Goal: Contribute content: Add original content to the website for others to see

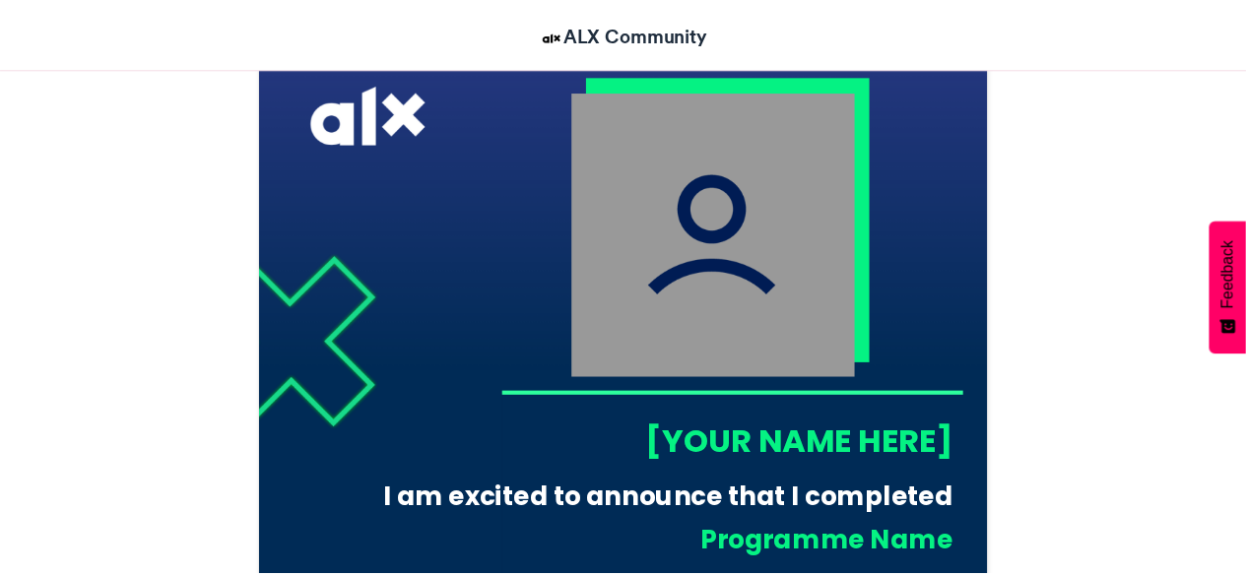
scroll to position [604, 0]
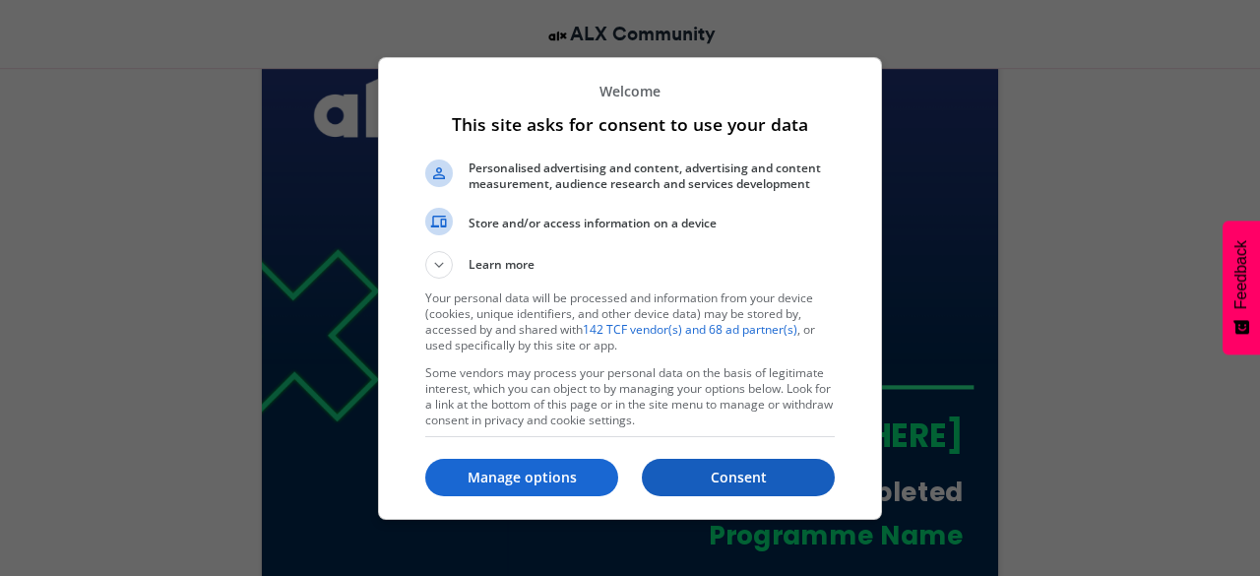
click at [689, 475] on p "Consent" at bounding box center [738, 478] width 193 height 20
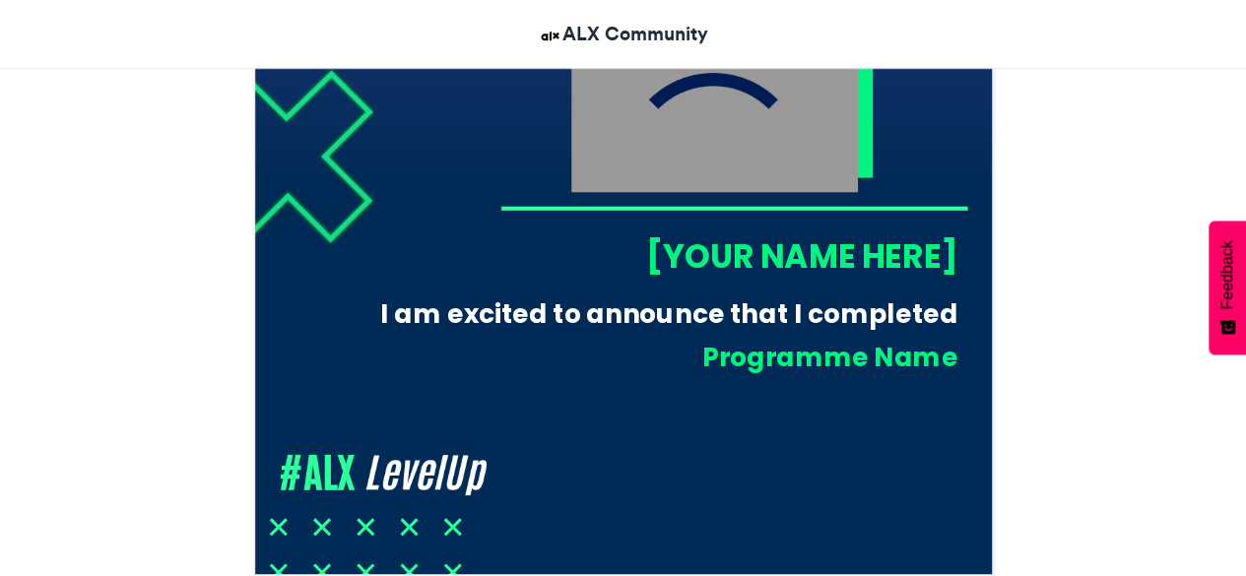
scroll to position [781, 0]
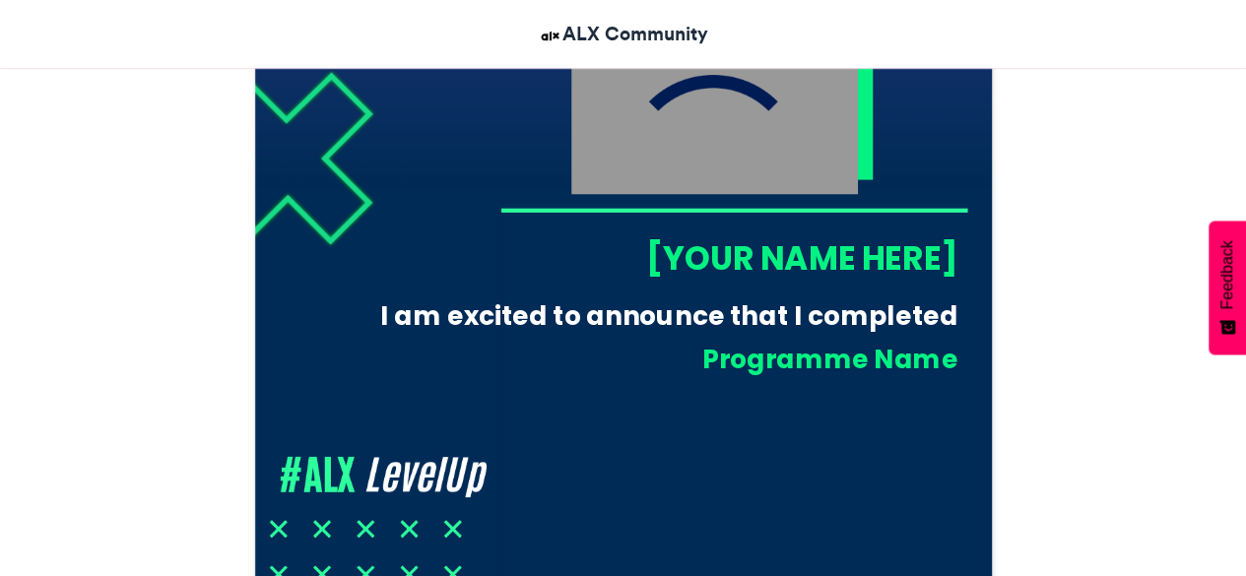
click at [728, 252] on div "[YOUR NAME HERE]" at bounding box center [727, 257] width 457 height 45
click at [704, 251] on div "[YOUR NAME HERE]" at bounding box center [727, 257] width 457 height 45
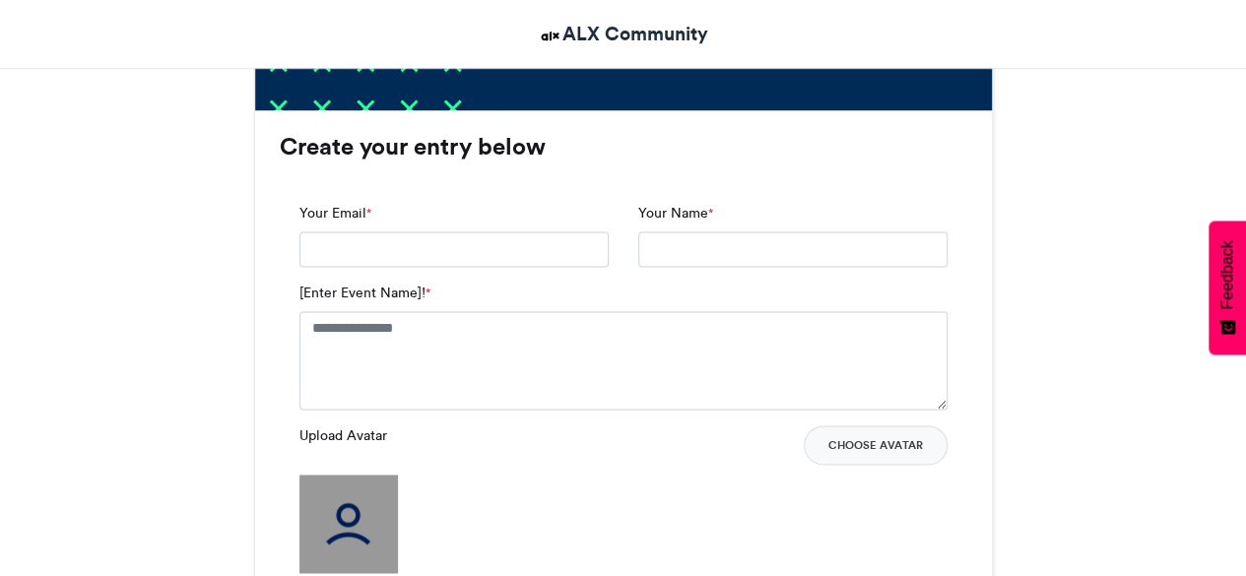
scroll to position [1244, 0]
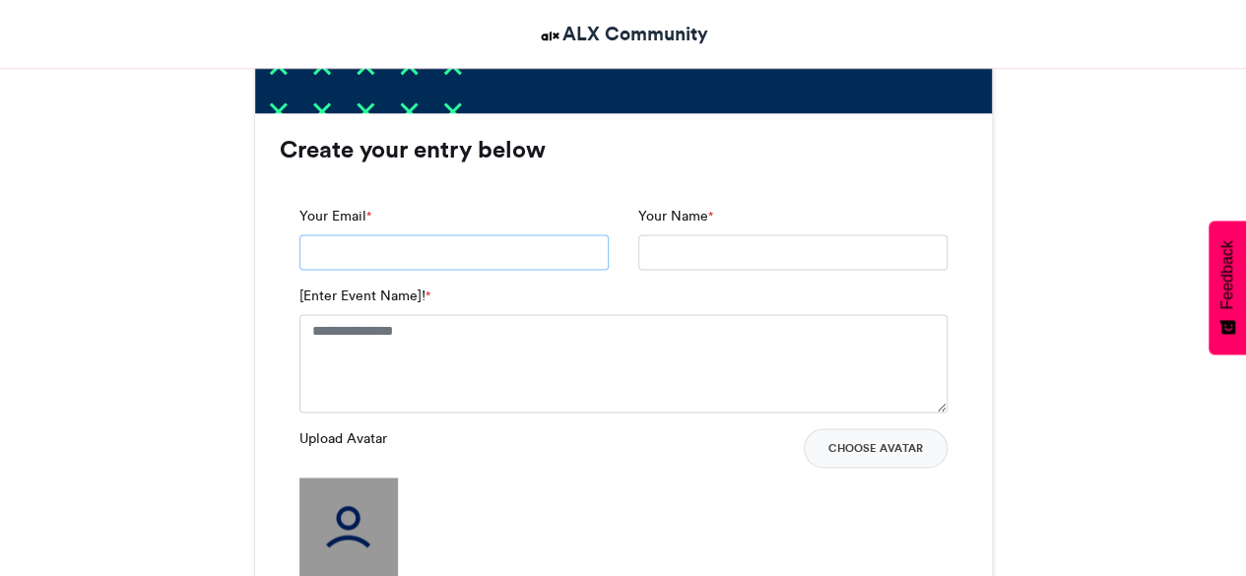
click at [437, 250] on input "Your Email *" at bounding box center [453, 251] width 309 height 35
type input "**********"
click at [702, 256] on input "Your Name *" at bounding box center [792, 251] width 309 height 35
type input "**********"
click at [379, 298] on label "[Enter Event Name]! *" at bounding box center [364, 296] width 131 height 21
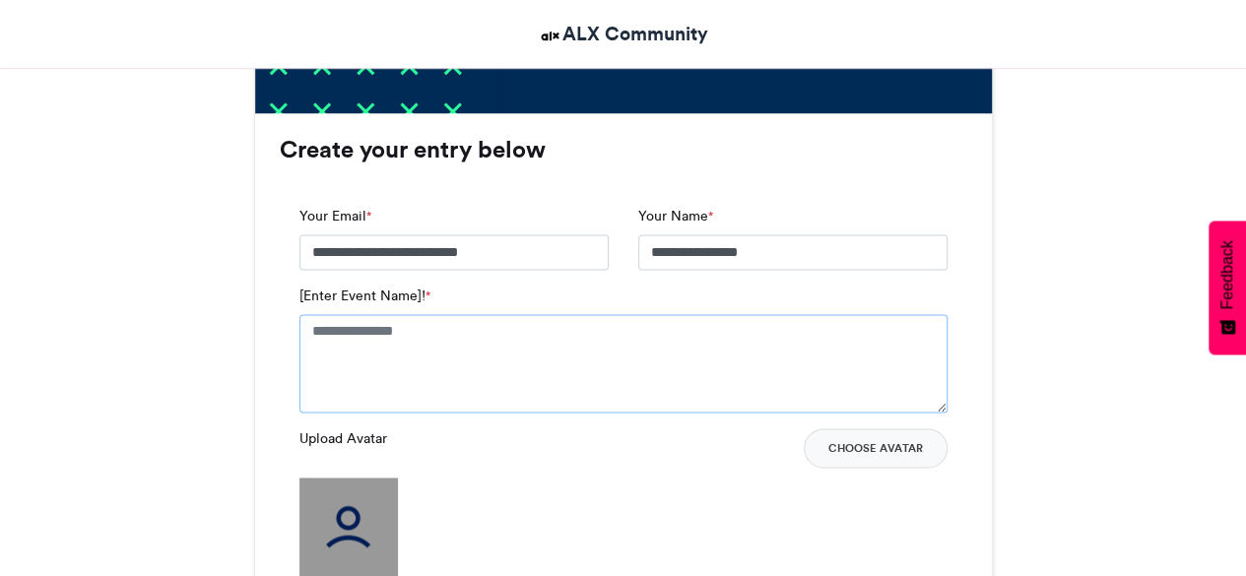
click at [379, 314] on textarea "[Enter Event Name]! *" at bounding box center [623, 363] width 648 height 98
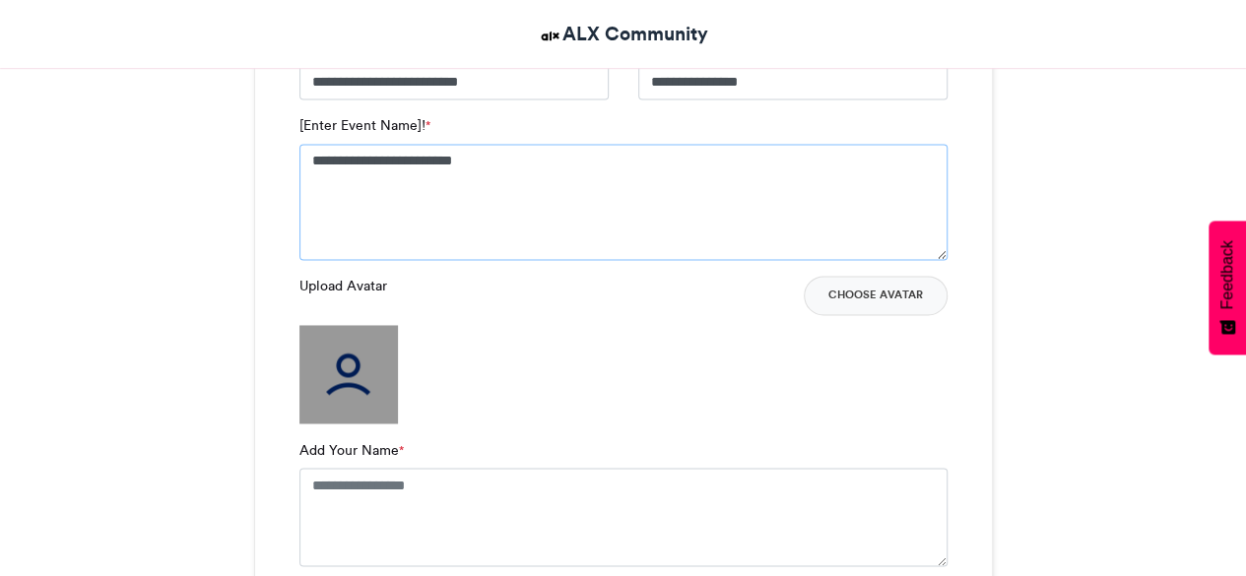
scroll to position [1459, 0]
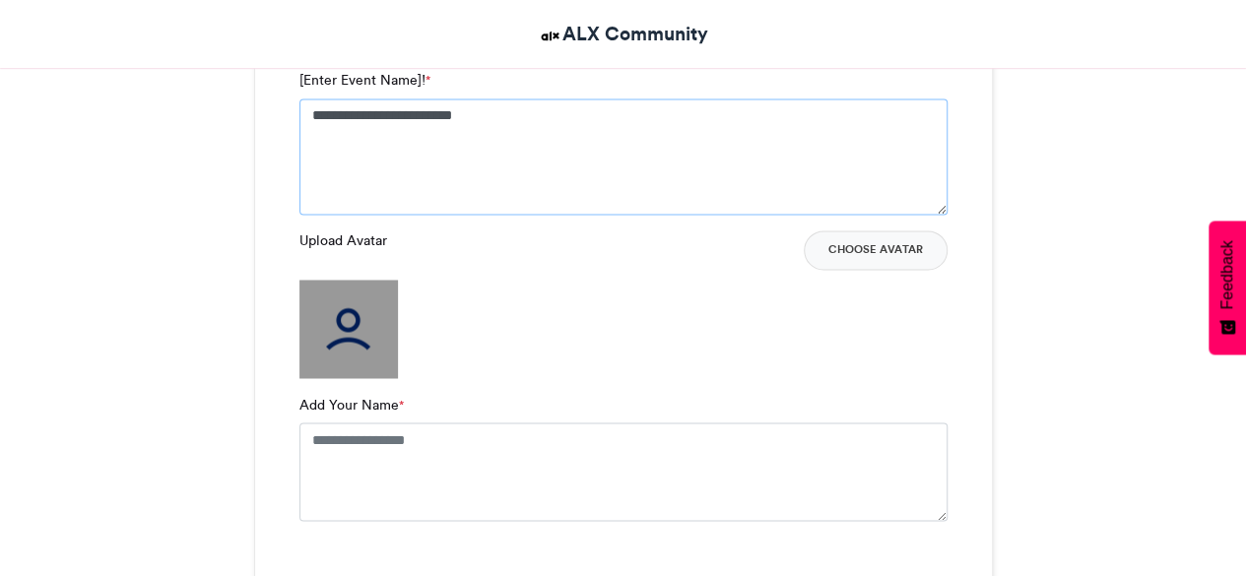
type textarea "**********"
click at [357, 442] on textarea "Add Your Name *" at bounding box center [623, 471] width 648 height 98
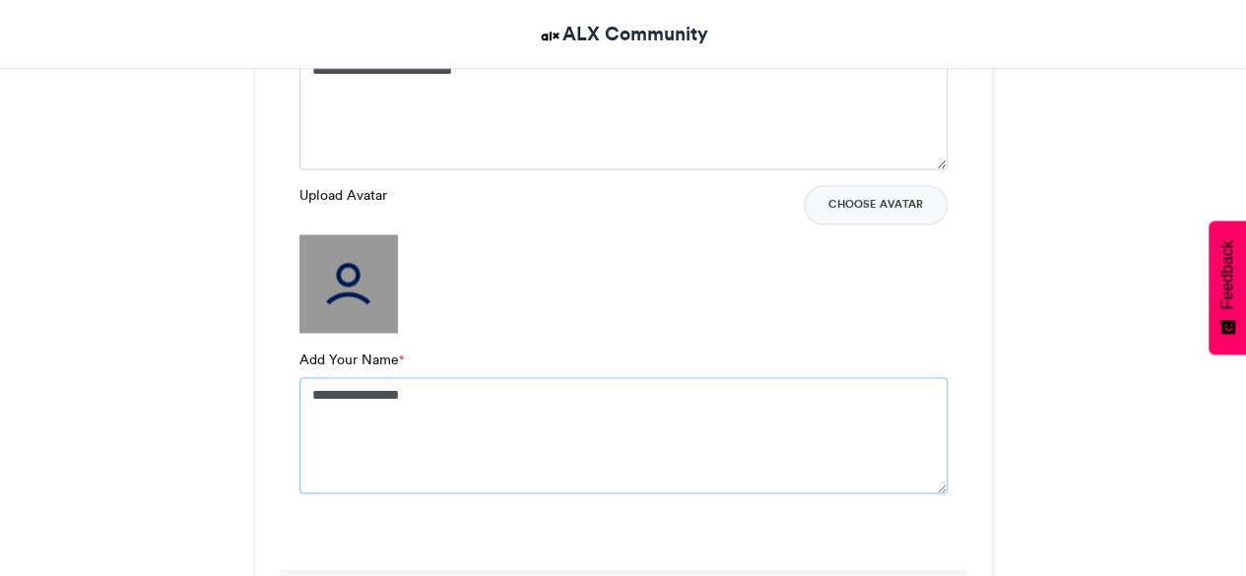
scroll to position [1508, 0]
type textarea "**********"
click at [354, 298] on img at bounding box center [348, 280] width 98 height 98
click at [864, 199] on button "Choose Avatar" at bounding box center [875, 201] width 144 height 39
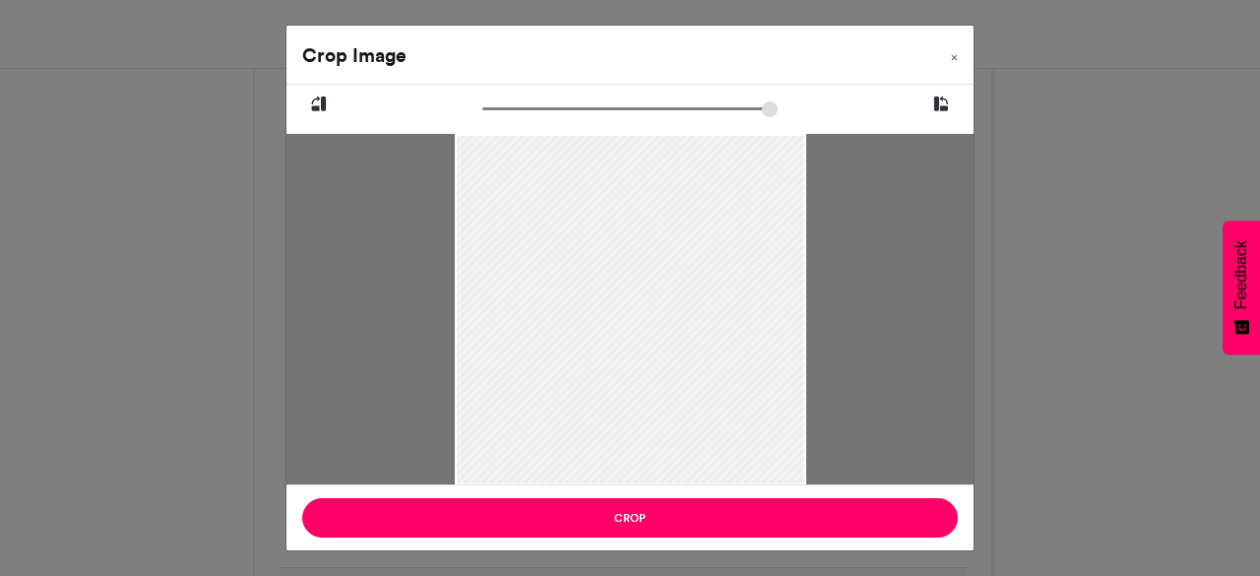
drag, startPoint x: 658, startPoint y: 194, endPoint x: 652, endPoint y: 294, distance: 100.6
click at [652, 294] on div at bounding box center [631, 398] width 352 height 528
click at [500, 101] on input "zoom" at bounding box center [629, 108] width 295 height 19
drag, startPoint x: 500, startPoint y: 101, endPoint x: 529, endPoint y: 109, distance: 29.6
type input "*****"
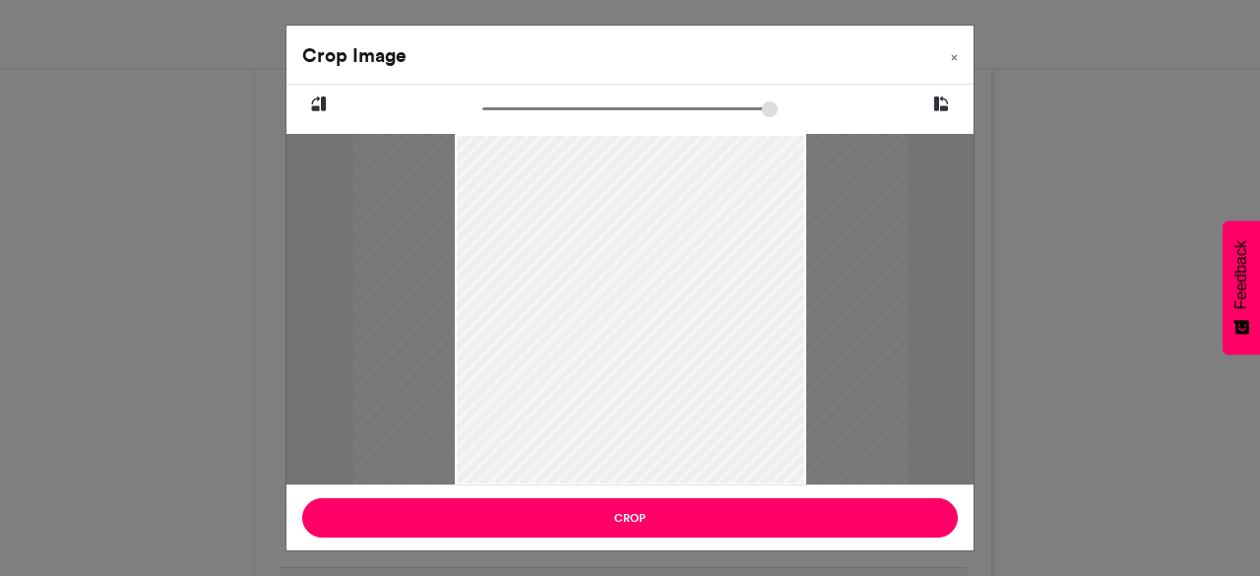
click at [529, 109] on input "zoom" at bounding box center [629, 108] width 295 height 19
drag, startPoint x: 629, startPoint y: 224, endPoint x: 612, endPoint y: 239, distance: 23.0
click at [612, 239] on div at bounding box center [613, 468] width 582 height 873
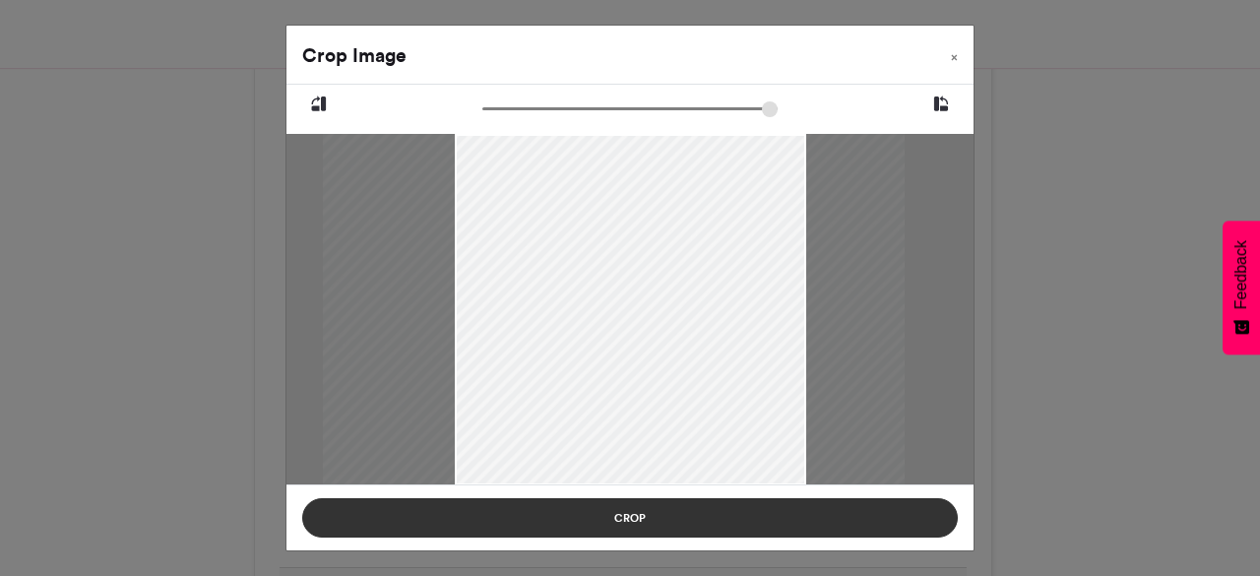
click at [620, 515] on button "Crop" at bounding box center [630, 517] width 656 height 39
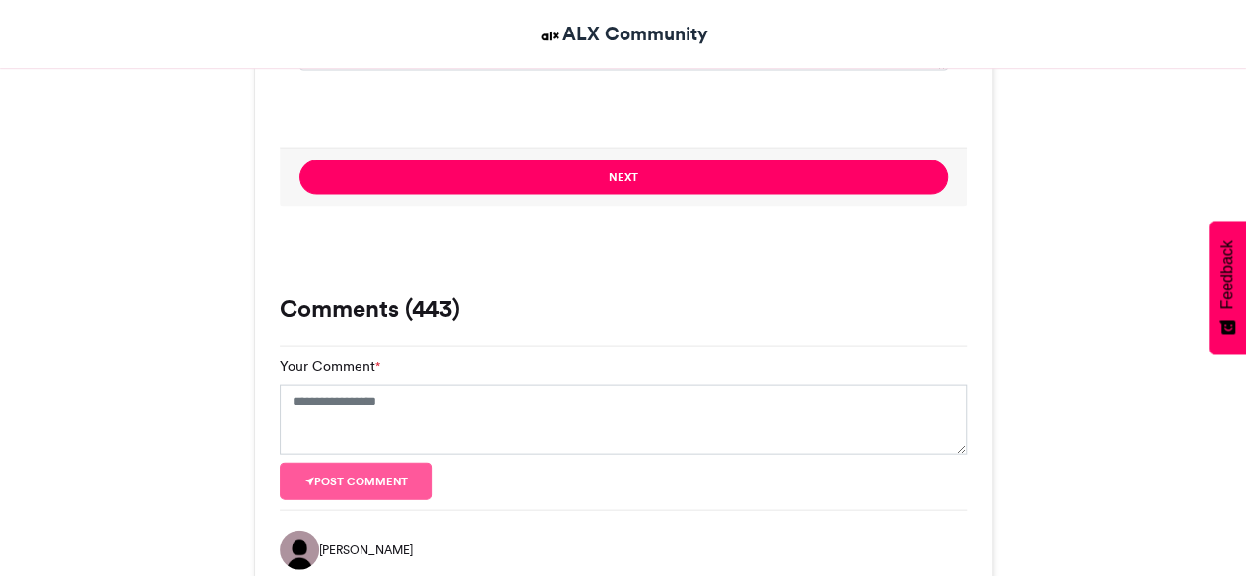
scroll to position [1924, 0]
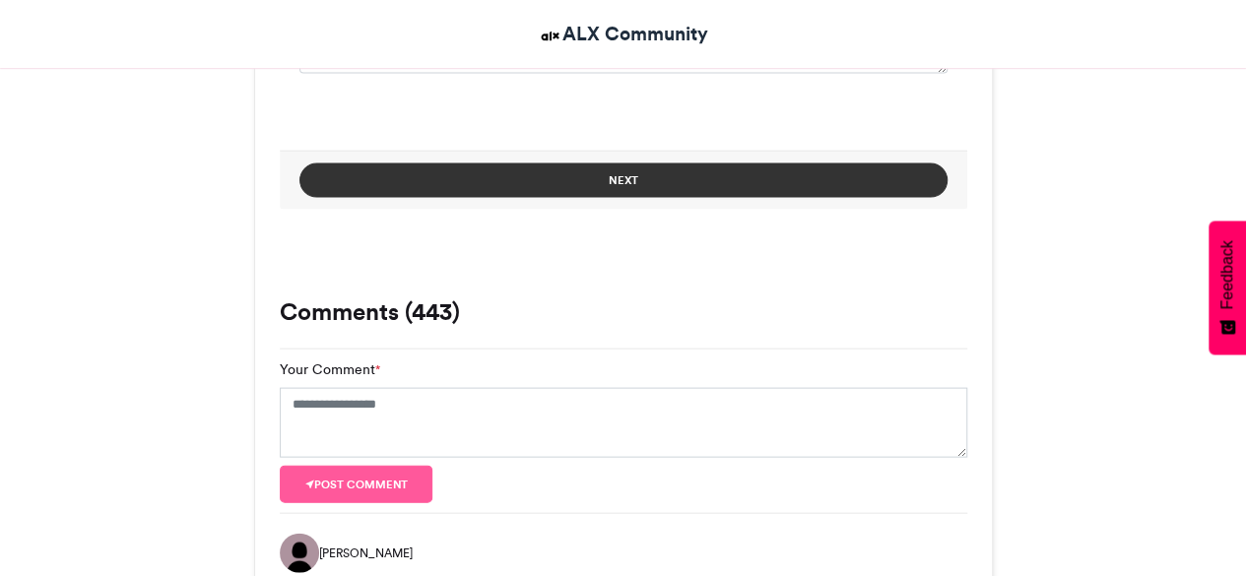
click at [578, 169] on button "Next" at bounding box center [623, 180] width 648 height 34
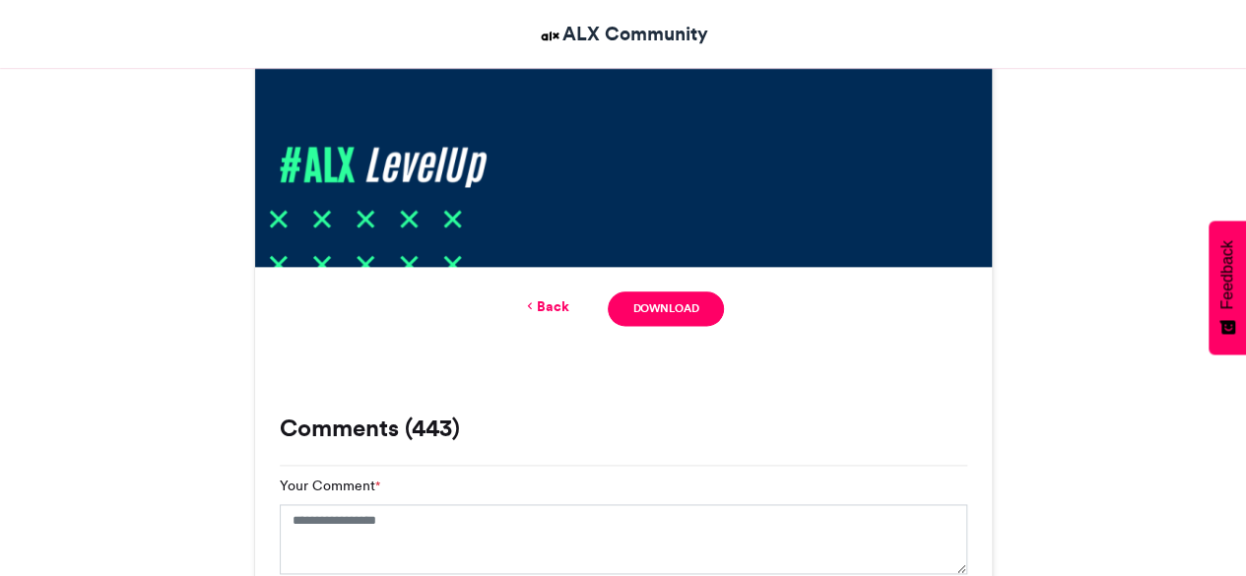
scroll to position [1091, 0]
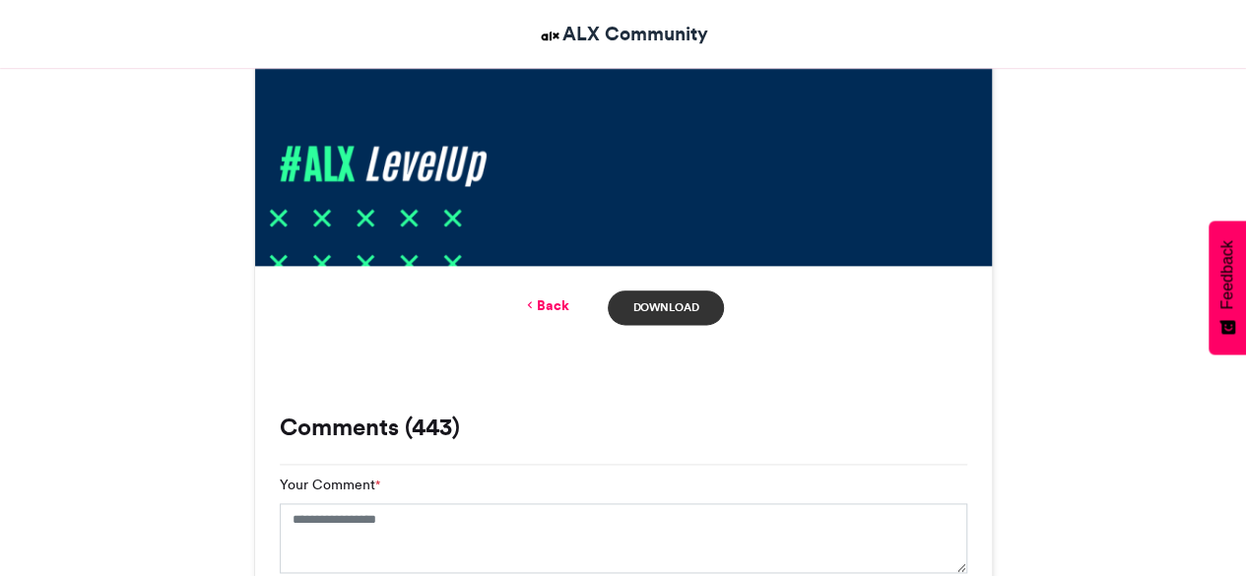
click at [626, 306] on link "Download" at bounding box center [665, 307] width 115 height 34
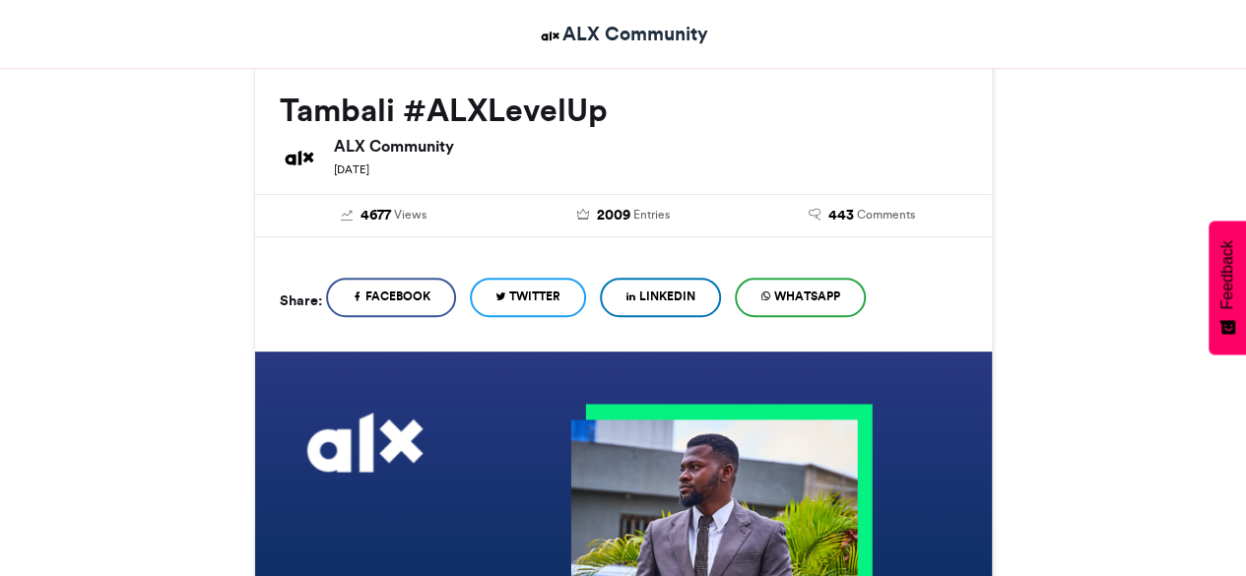
scroll to position [271, 0]
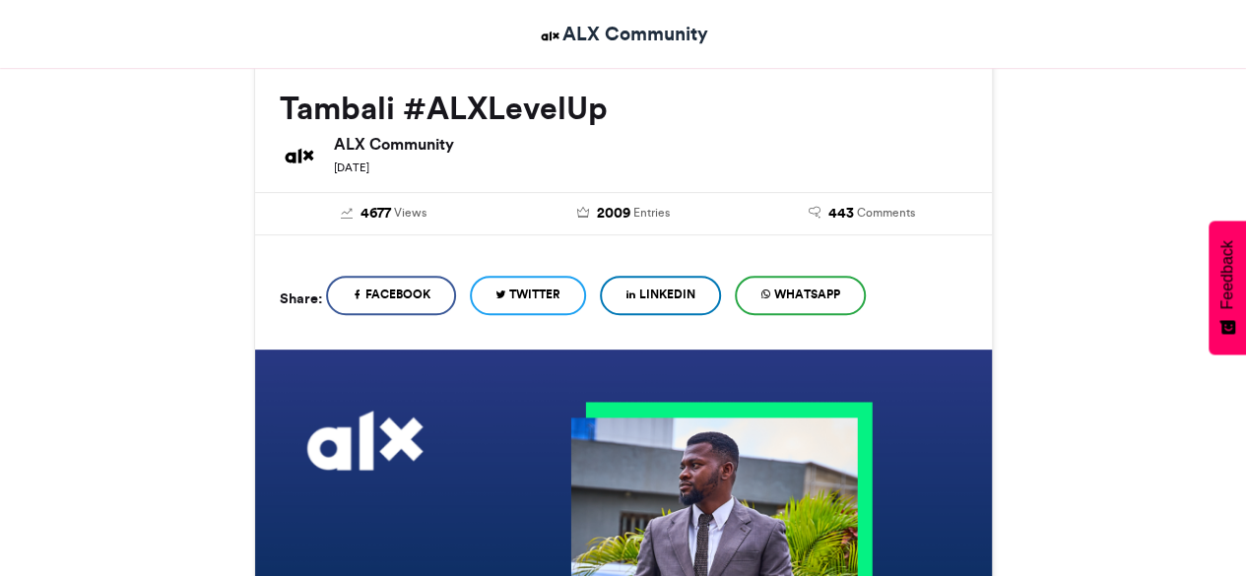
click at [675, 296] on span "LinkedIn" at bounding box center [667, 295] width 56 height 18
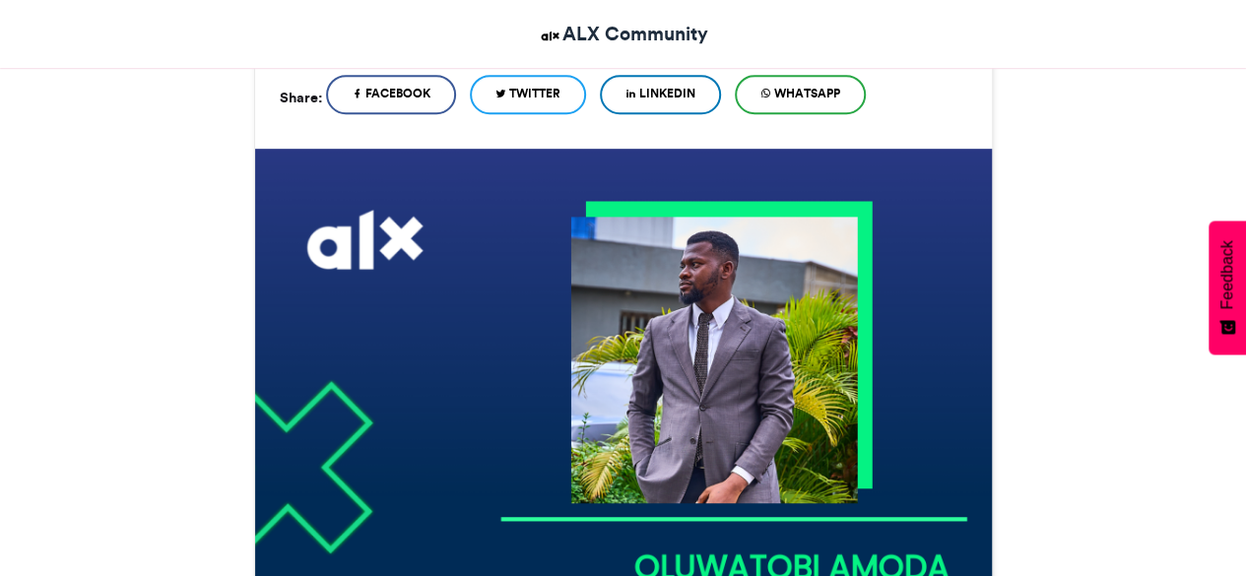
scroll to position [468, 0]
